Goal: Navigation & Orientation: Find specific page/section

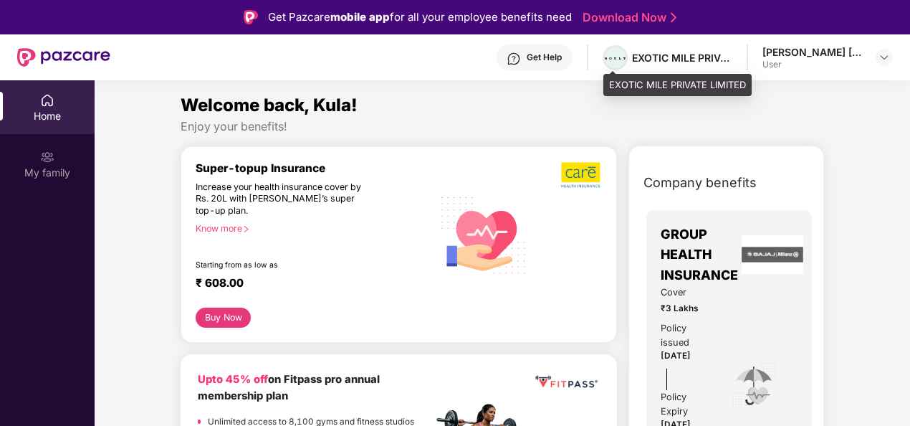
click at [612, 59] on img at bounding box center [615, 58] width 21 height 2
click at [652, 56] on div "EXOTIC MILE PRIVATE LIMITED" at bounding box center [682, 58] width 100 height 14
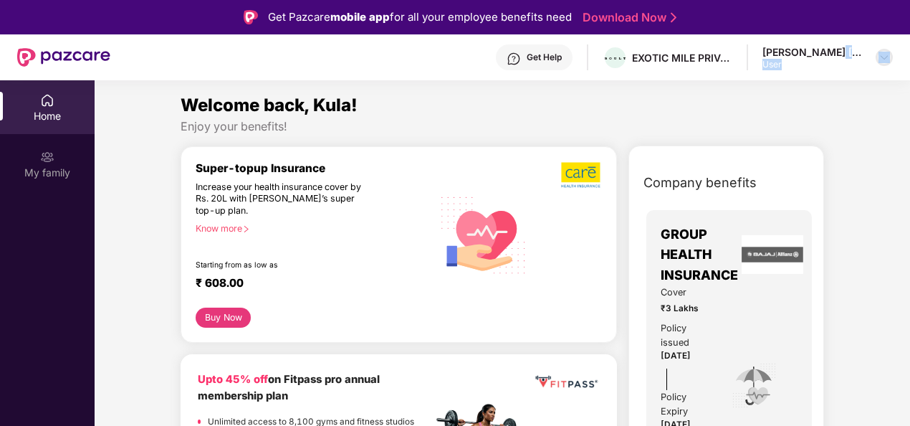
drag, startPoint x: 836, startPoint y: 54, endPoint x: 890, endPoint y: 61, distance: 54.9
click at [890, 61] on div "[PERSON_NAME] [PERSON_NAME] User" at bounding box center [828, 57] width 130 height 25
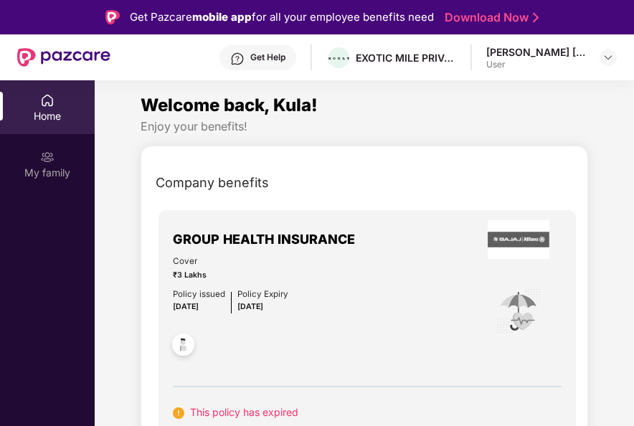
click at [505, 121] on div "Enjoy your benefits!" at bounding box center [363, 126] width 447 height 15
click at [599, 18] on div "Get Pazcare mobile app for all your employee benefits need Download Now" at bounding box center [317, 17] width 634 height 34
click at [614, 57] on div at bounding box center [607, 57] width 17 height 17
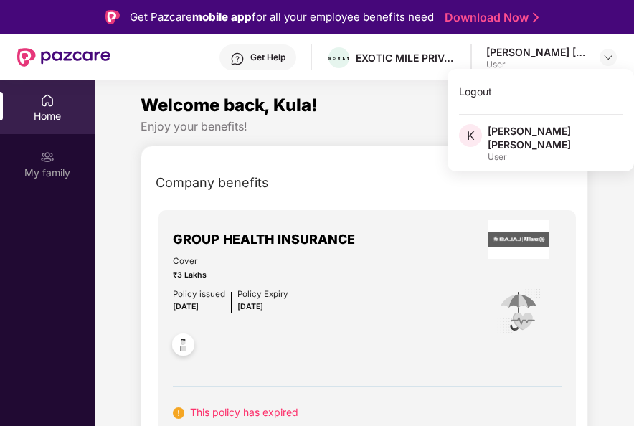
click at [573, 136] on div "[PERSON_NAME] [PERSON_NAME]" at bounding box center [554, 137] width 135 height 27
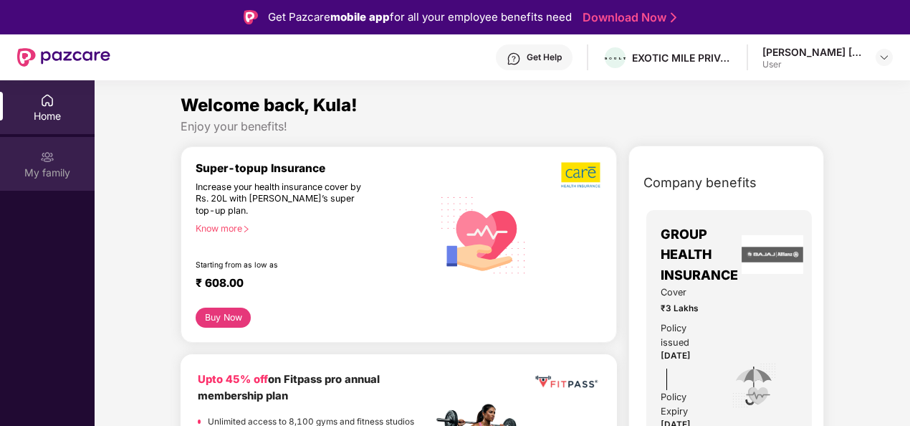
click at [62, 176] on div "My family" at bounding box center [47, 173] width 95 height 14
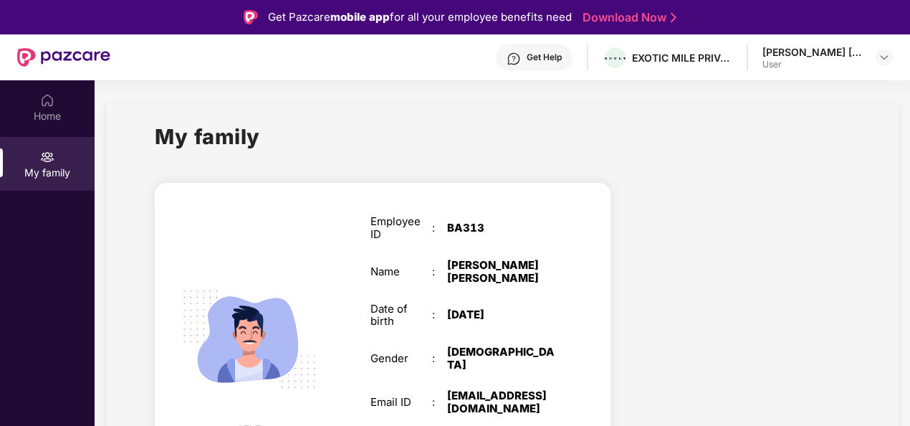
click at [549, 57] on div "Get Help" at bounding box center [544, 57] width 35 height 11
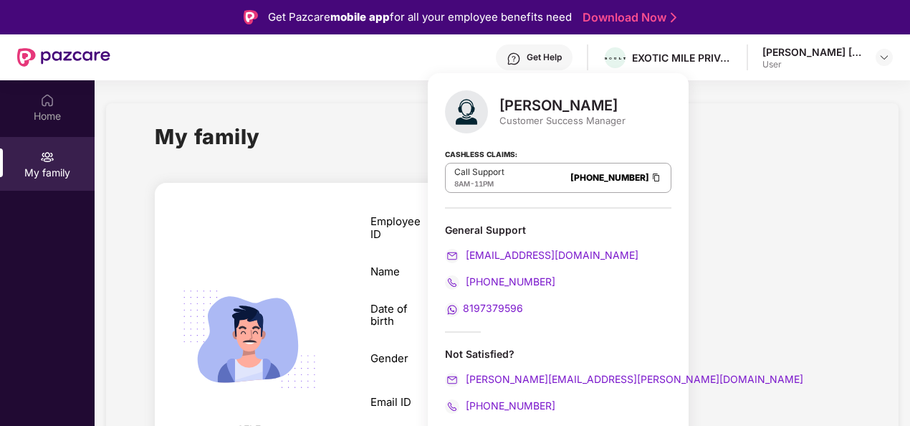
scroll to position [80, 0]
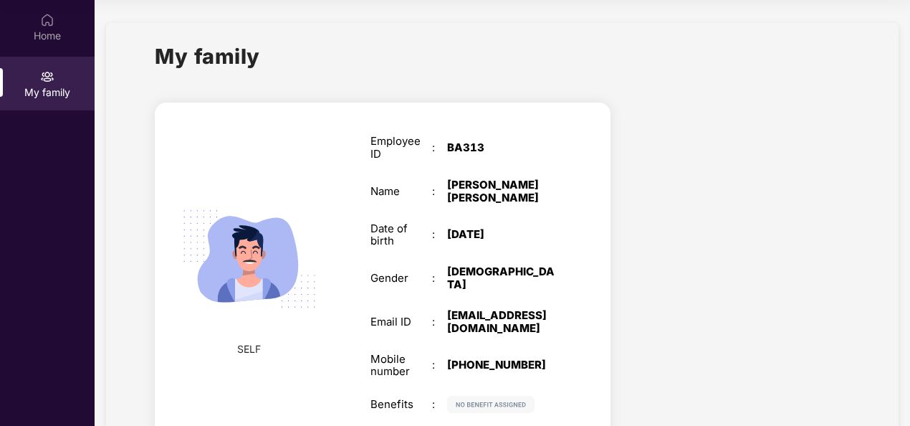
click at [668, 181] on div at bounding box center [741, 276] width 239 height 373
click at [56, 16] on div "Home" at bounding box center [47, 27] width 95 height 54
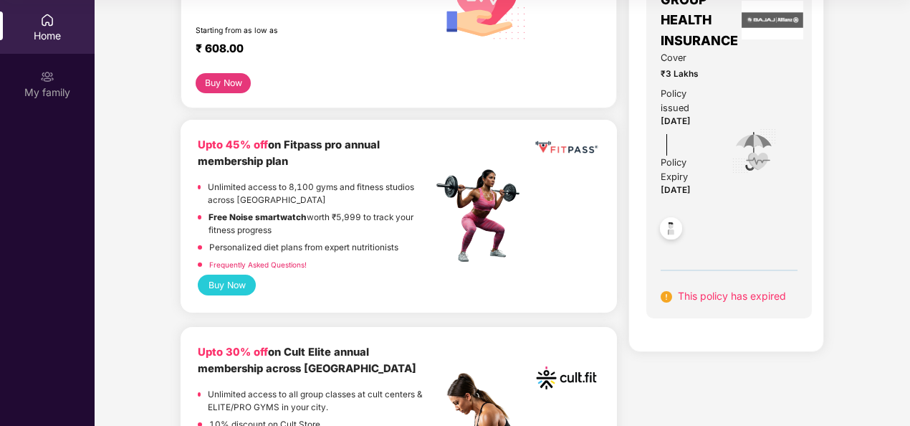
scroll to position [113, 0]
